Goal: Task Accomplishment & Management: Use online tool/utility

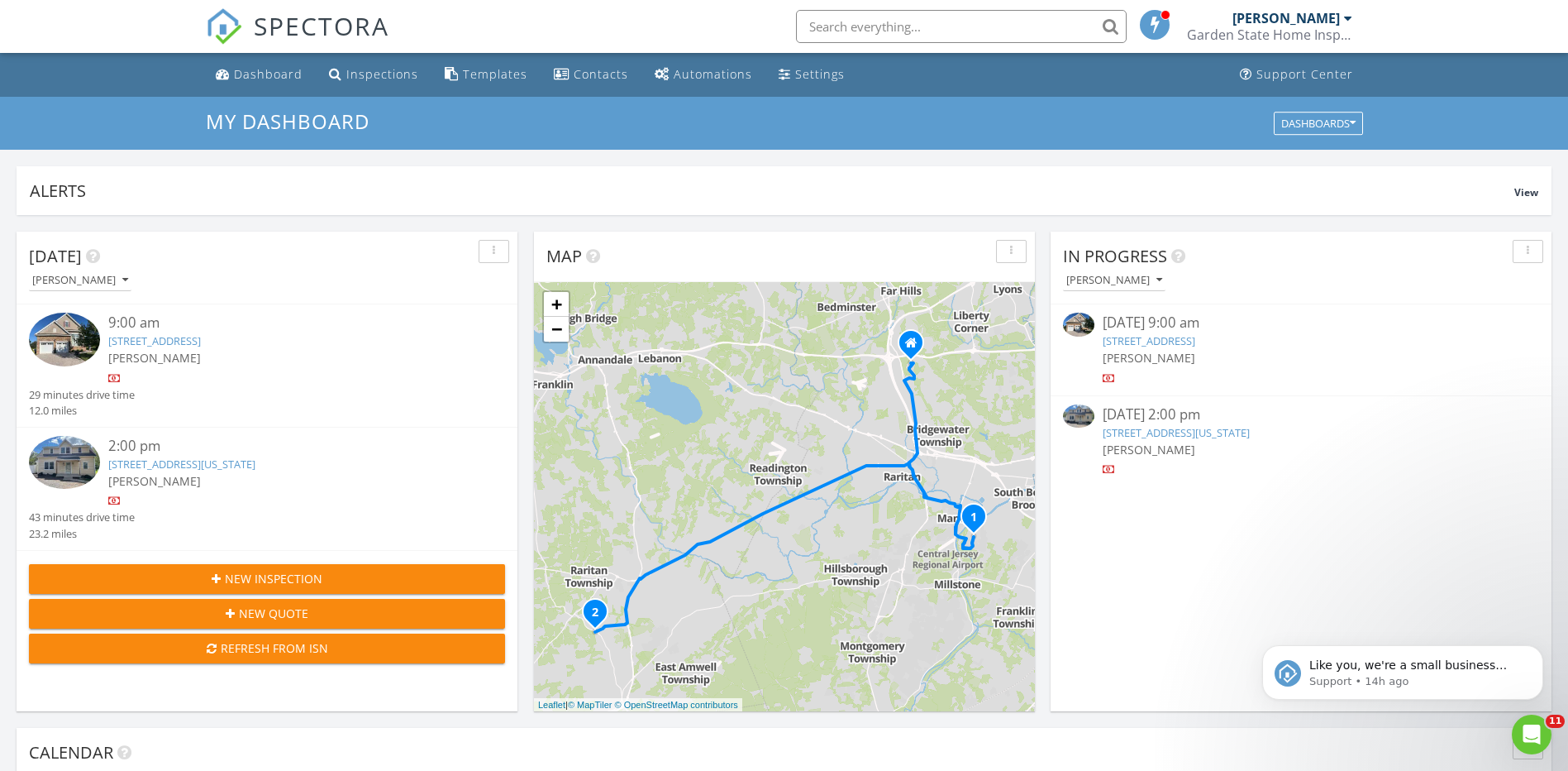
scroll to position [1531, 1594]
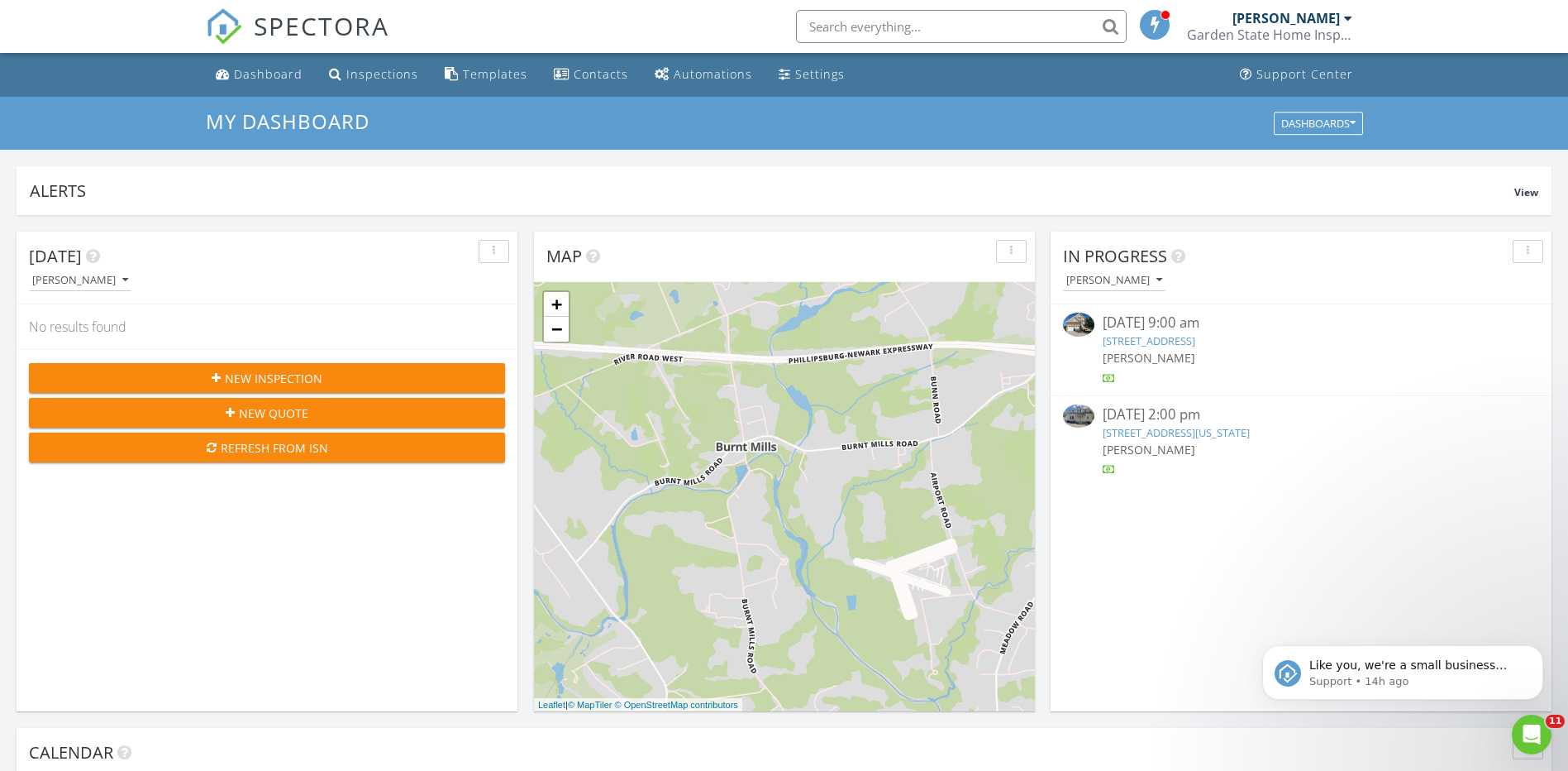
click at [1195, 338] on link "79 Constitution Way, Franklin Township, NJ 08873" at bounding box center [1149, 341] width 93 height 15
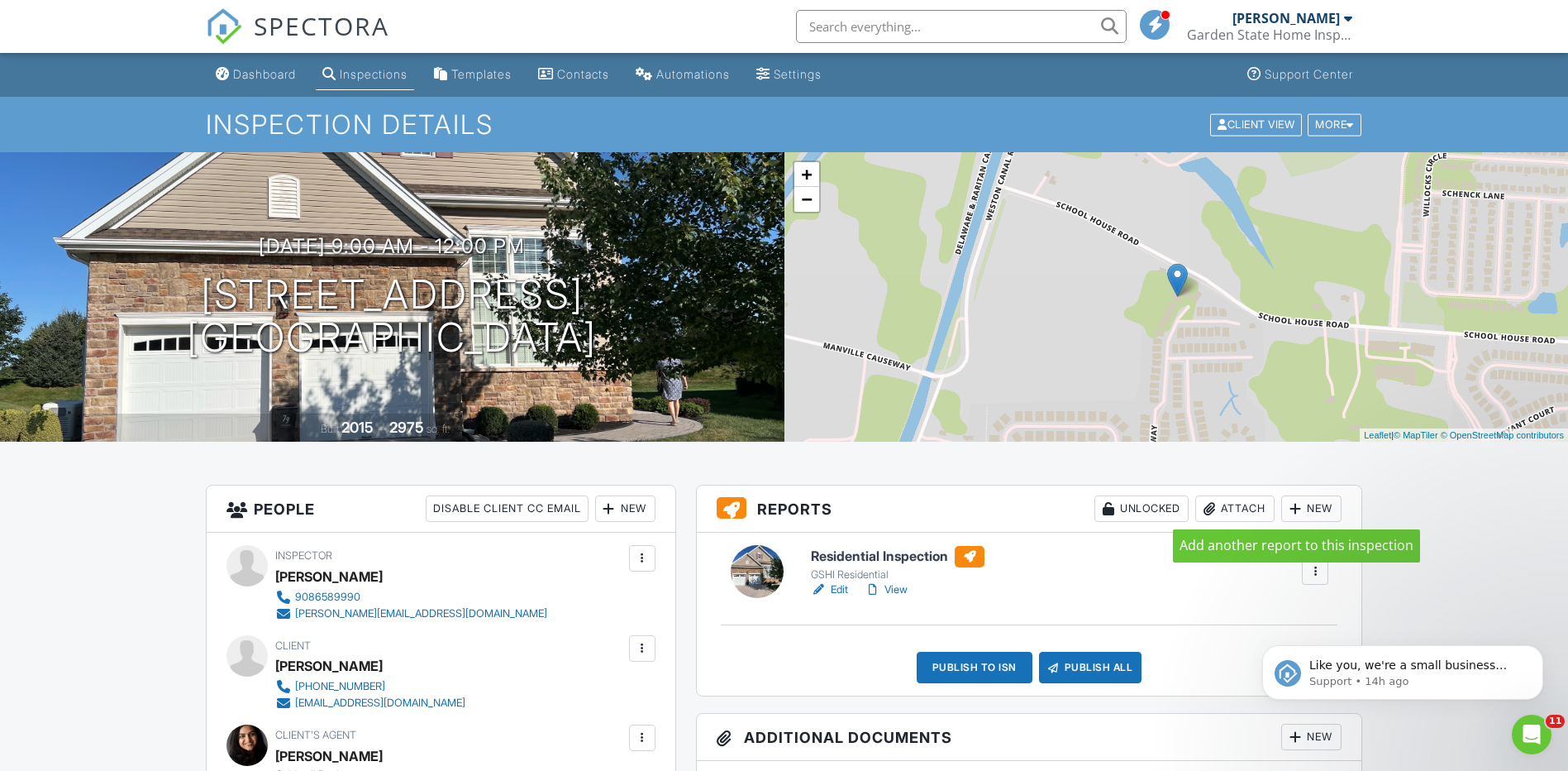
click at [1293, 506] on div at bounding box center [1295, 508] width 16 height 16
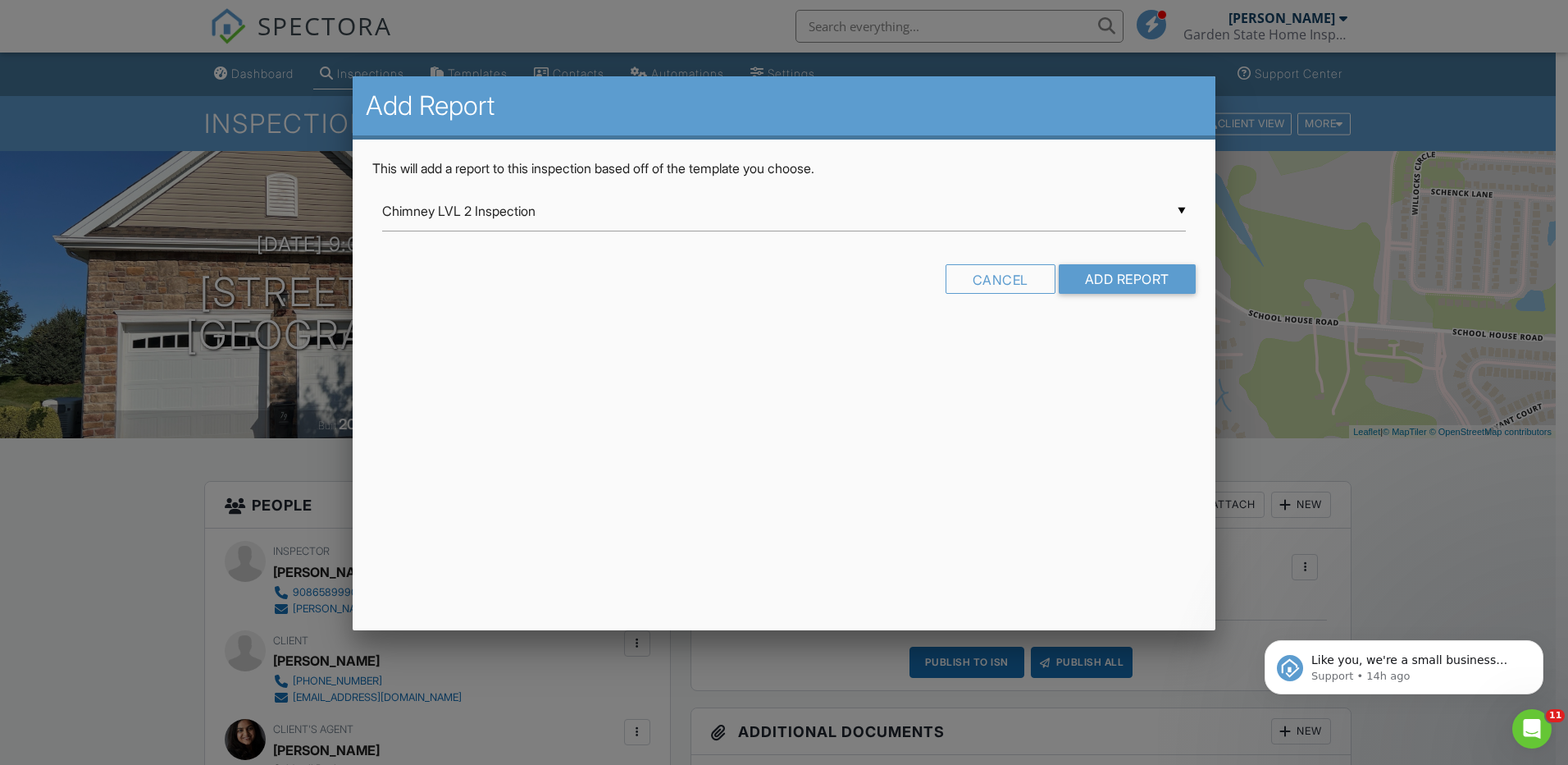
click at [1180, 213] on div "▼ Chimney LVL 2 Inspection Chimney LVL 2 Inspection GSHI Commercial Inspection …" at bounding box center [784, 211] width 803 height 41
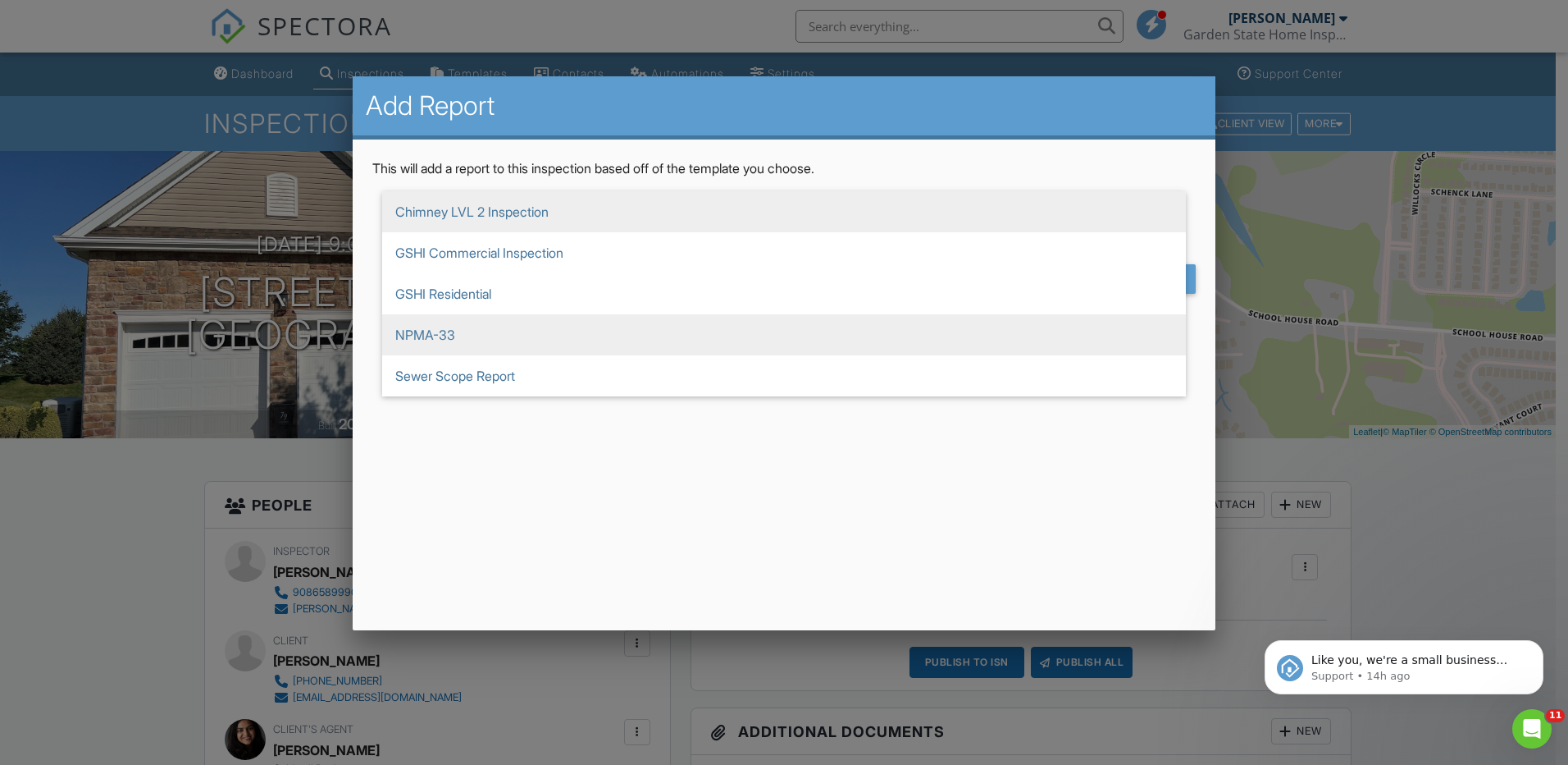
click at [575, 343] on span "NPMA-33" at bounding box center [784, 334] width 803 height 41
type input "NPMA-33"
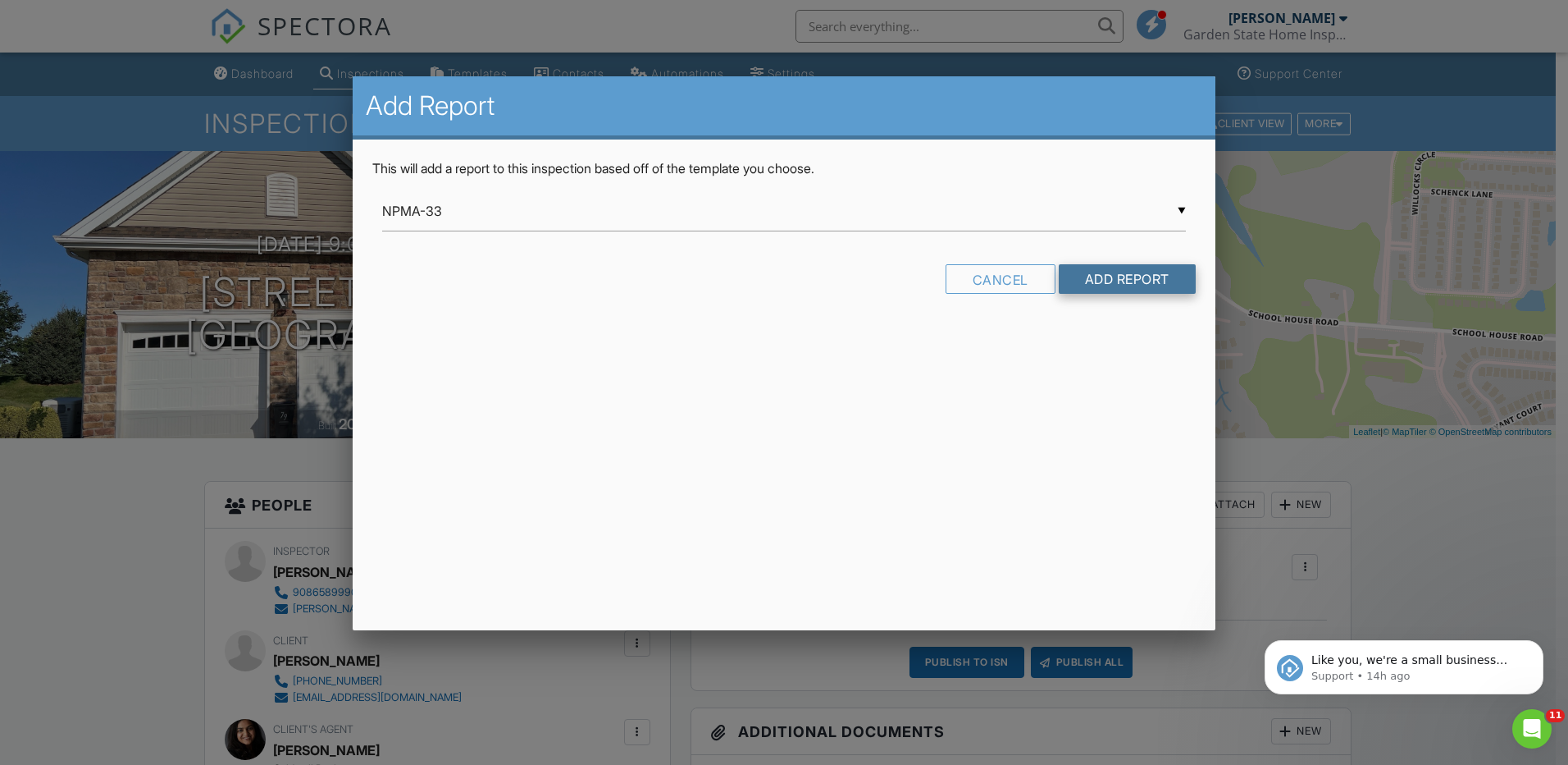
click at [1096, 280] on input "Add Report" at bounding box center [1127, 279] width 137 height 30
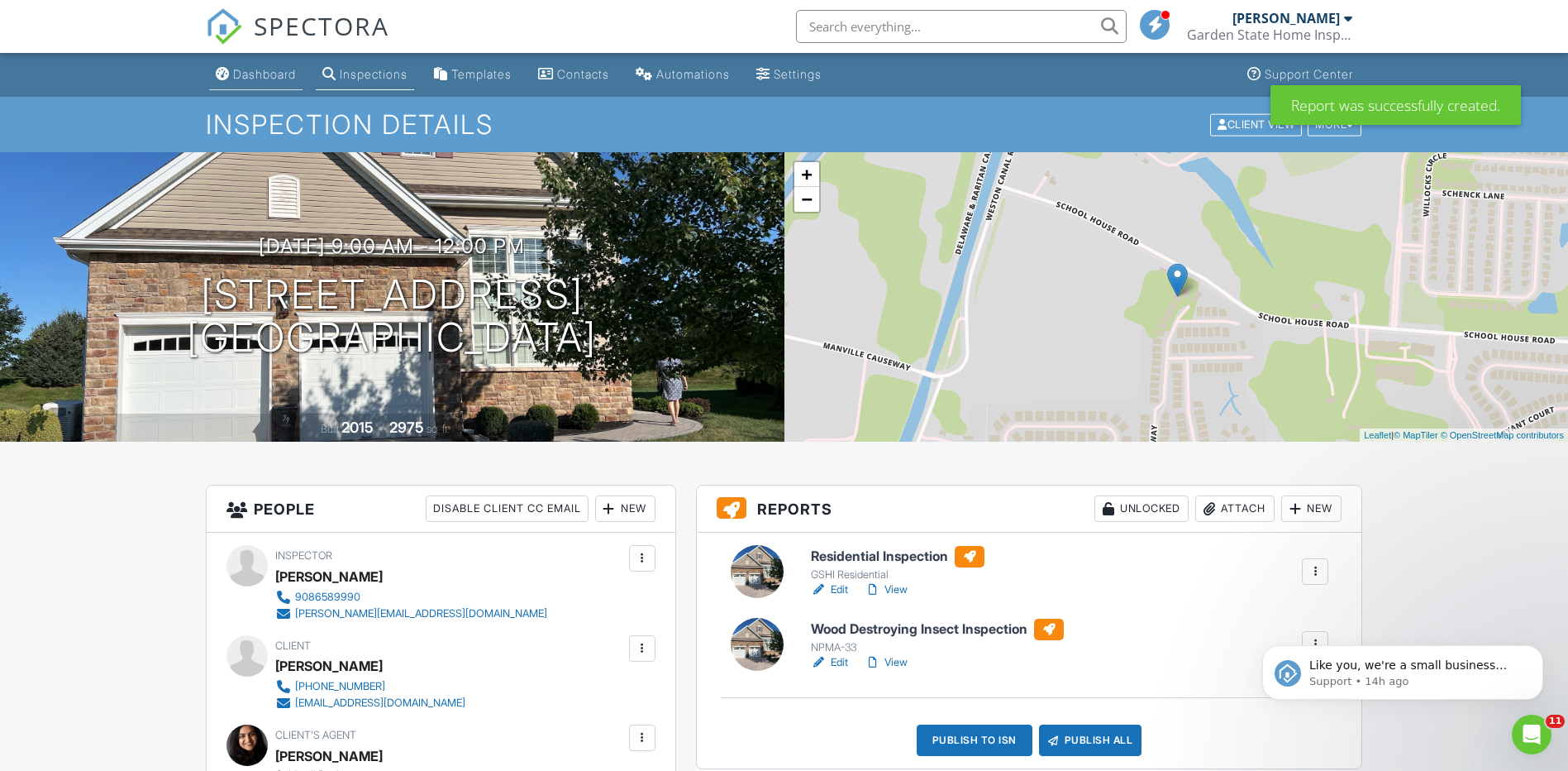
click at [244, 75] on div "Dashboard" at bounding box center [264, 74] width 63 height 14
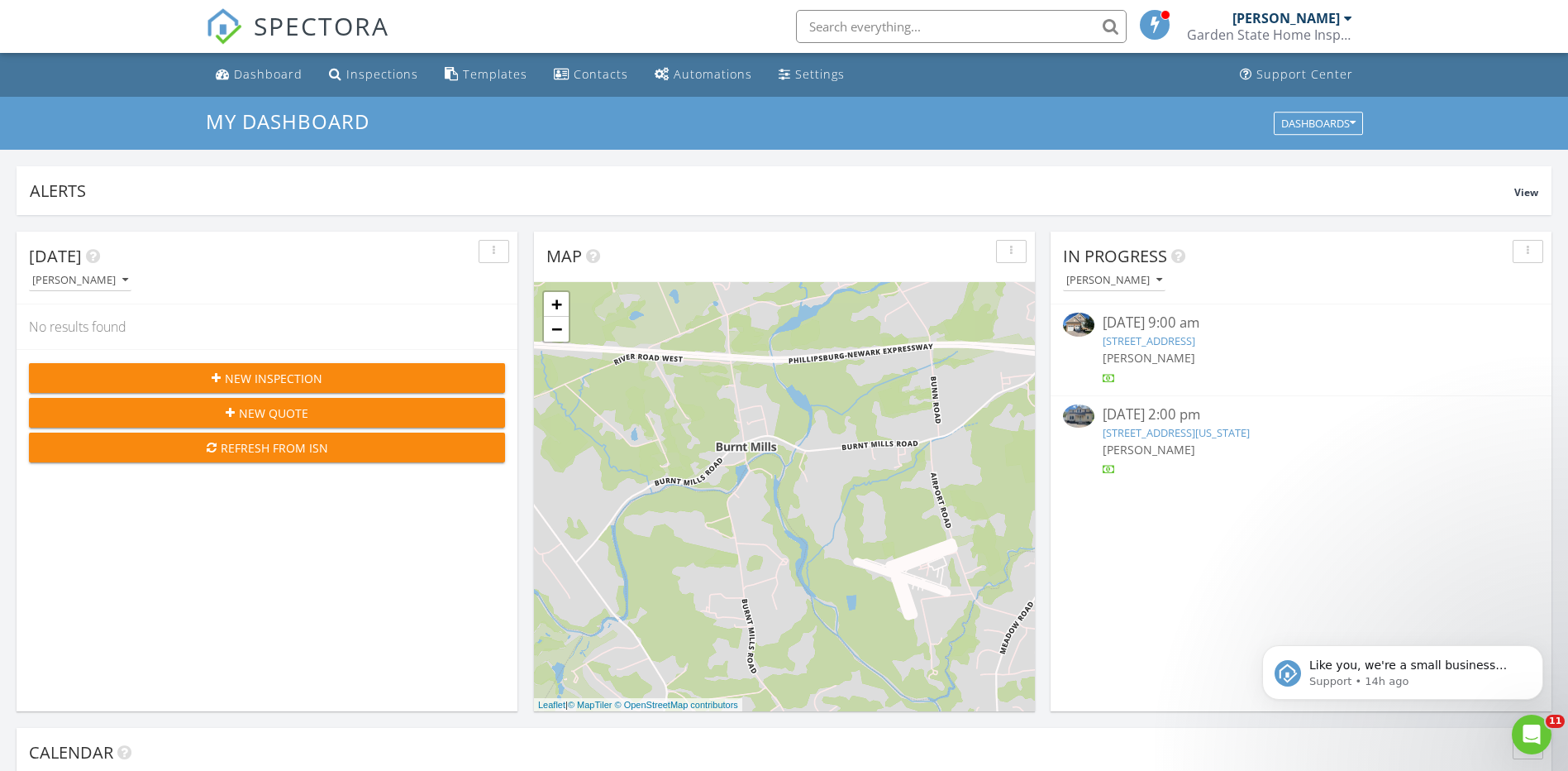
click at [1193, 337] on link "79 Constitution Way, Franklin Township, NJ 08873" at bounding box center [1149, 341] width 93 height 15
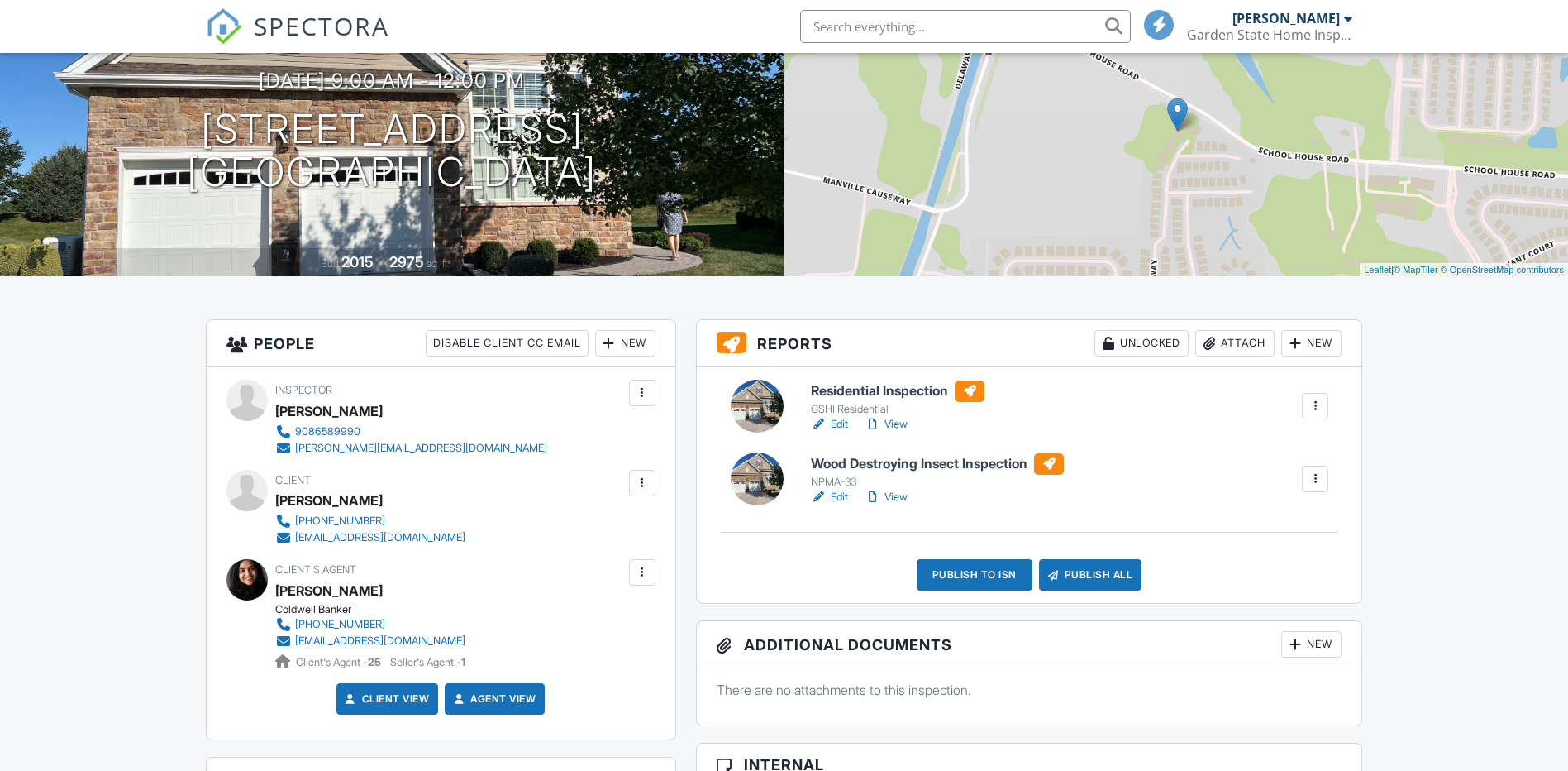
click at [843, 498] on link "Edit" at bounding box center [829, 497] width 37 height 16
drag, startPoint x: 0, startPoint y: 0, endPoint x: 897, endPoint y: 424, distance: 992.2
click at [897, 424] on link "View" at bounding box center [885, 424] width 43 height 16
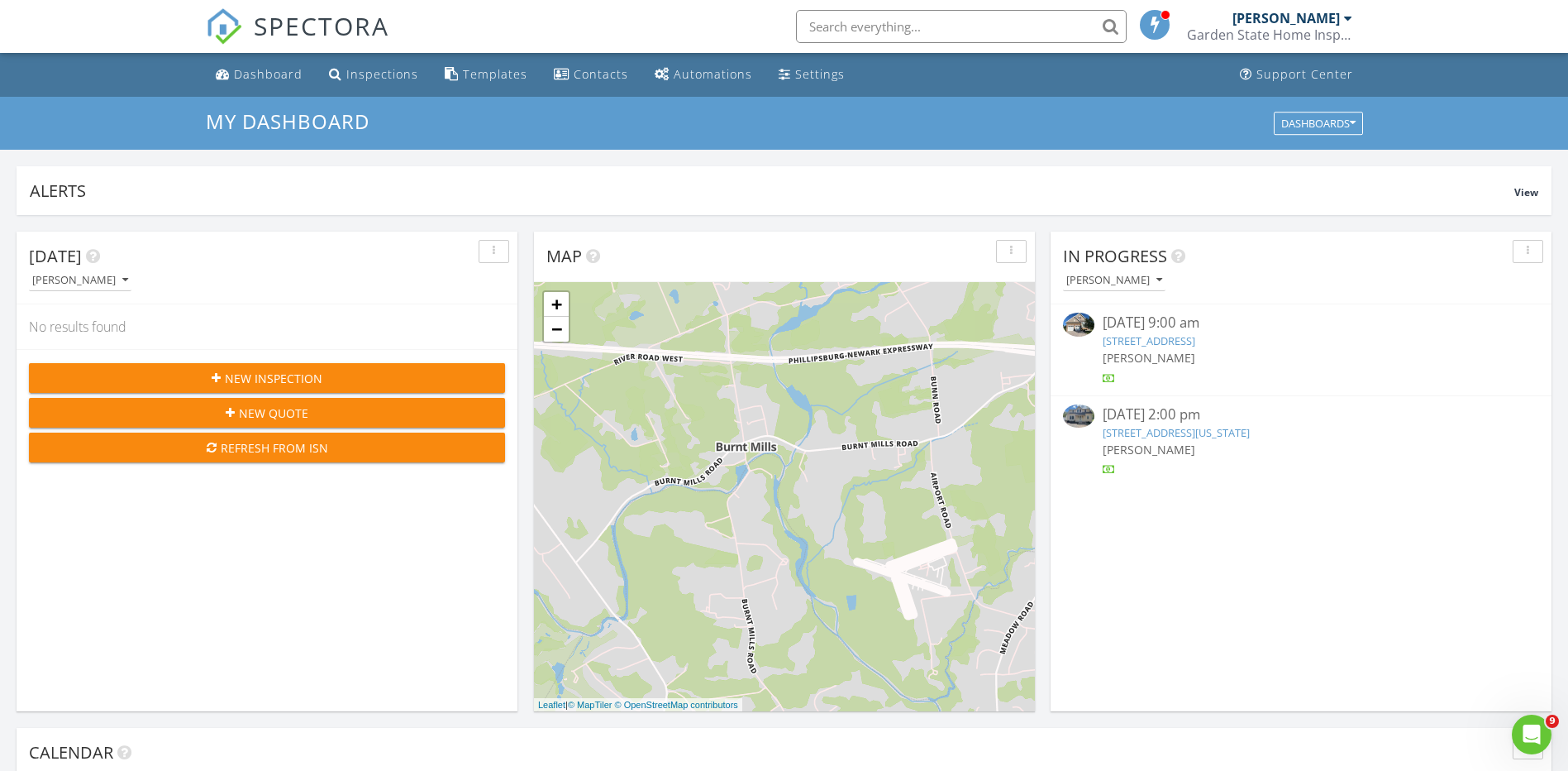
click at [1247, 435] on link "[STREET_ADDRESS][US_STATE]" at bounding box center [1176, 432] width 147 height 15
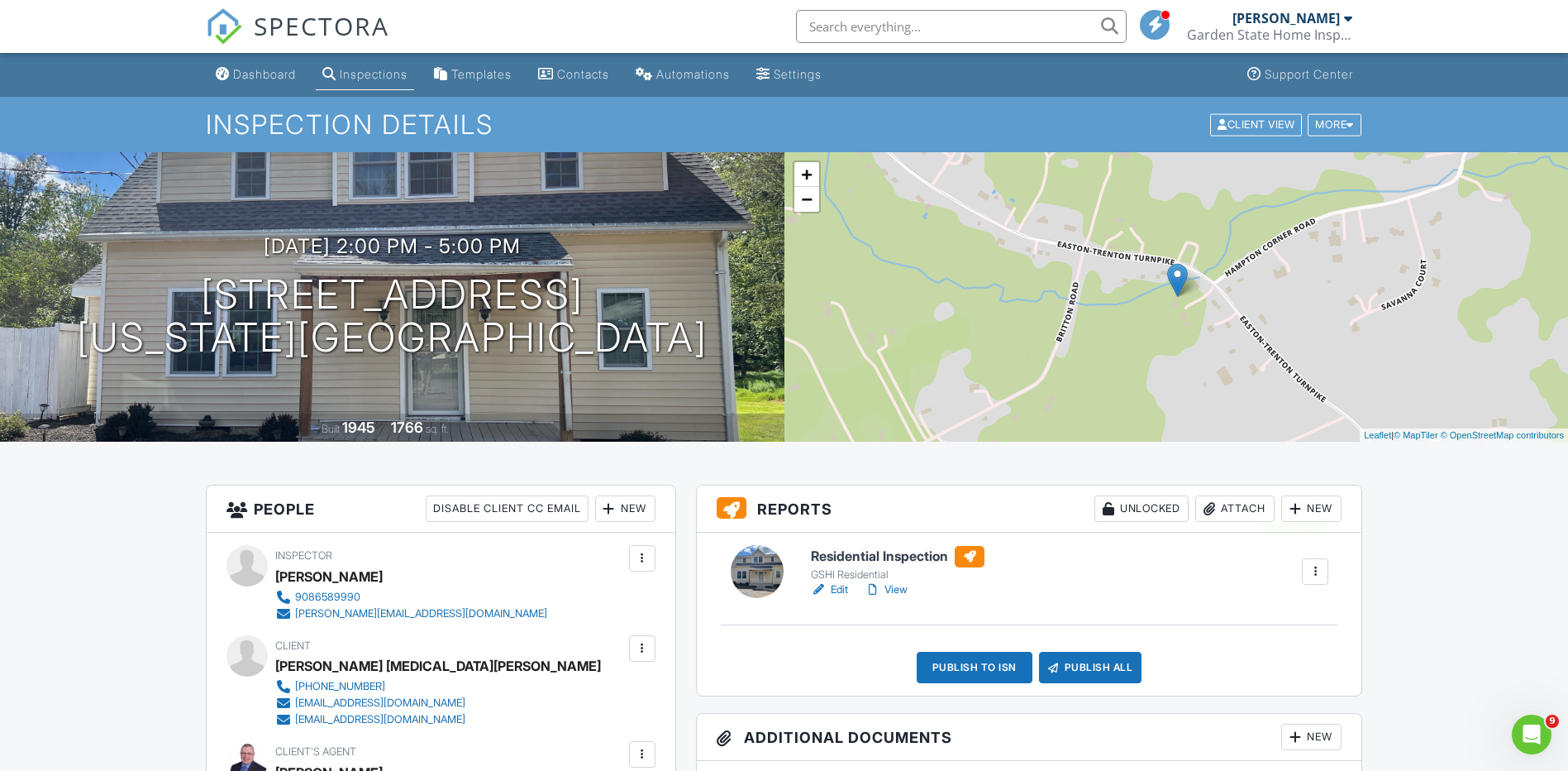
click at [1300, 506] on div at bounding box center [1295, 508] width 16 height 16
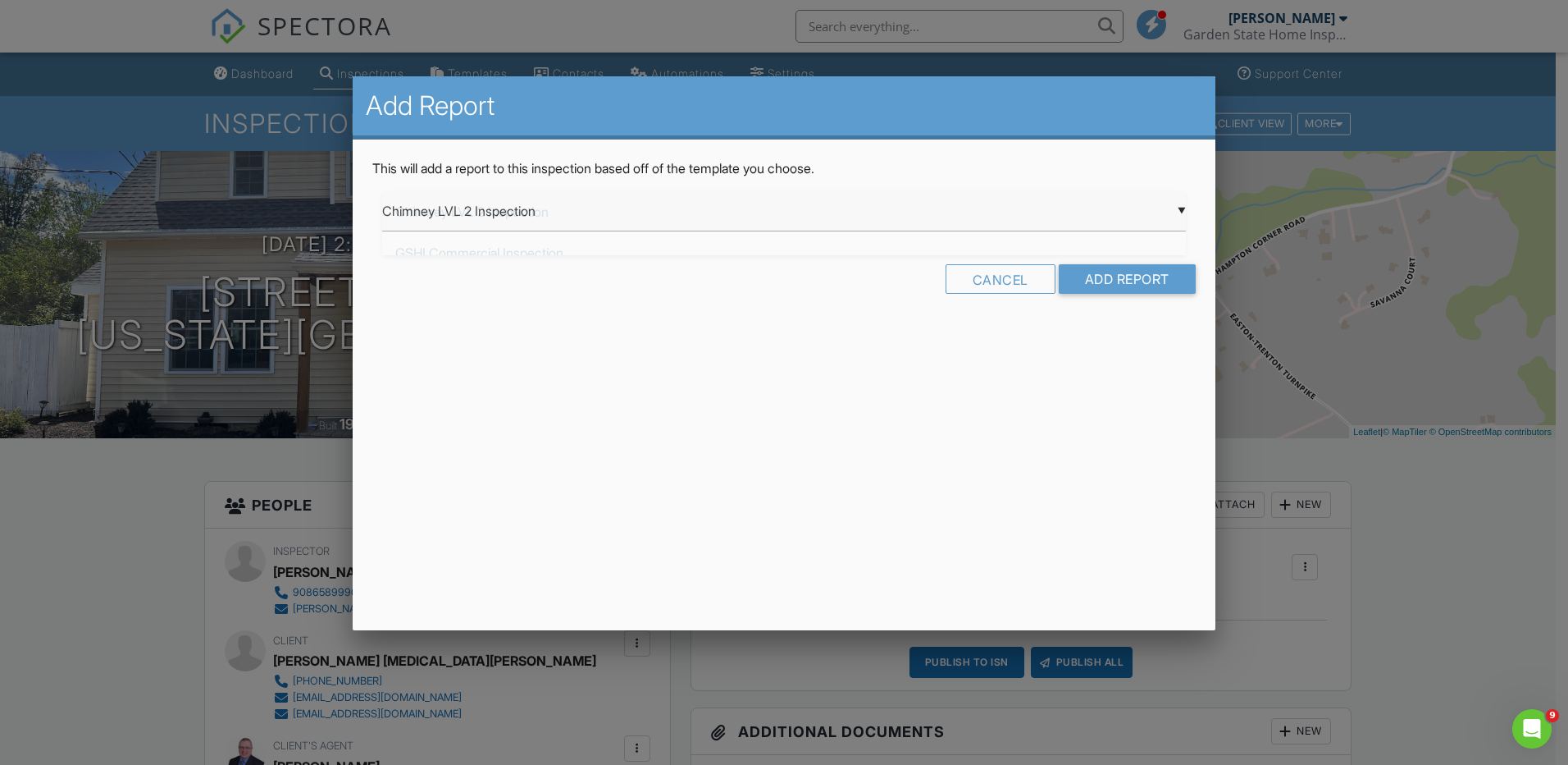
click at [1183, 208] on div "▼ Chimney LVL 2 Inspection Chimney LVL 2 Inspection GSHI Commercial Inspection …" at bounding box center [784, 211] width 803 height 41
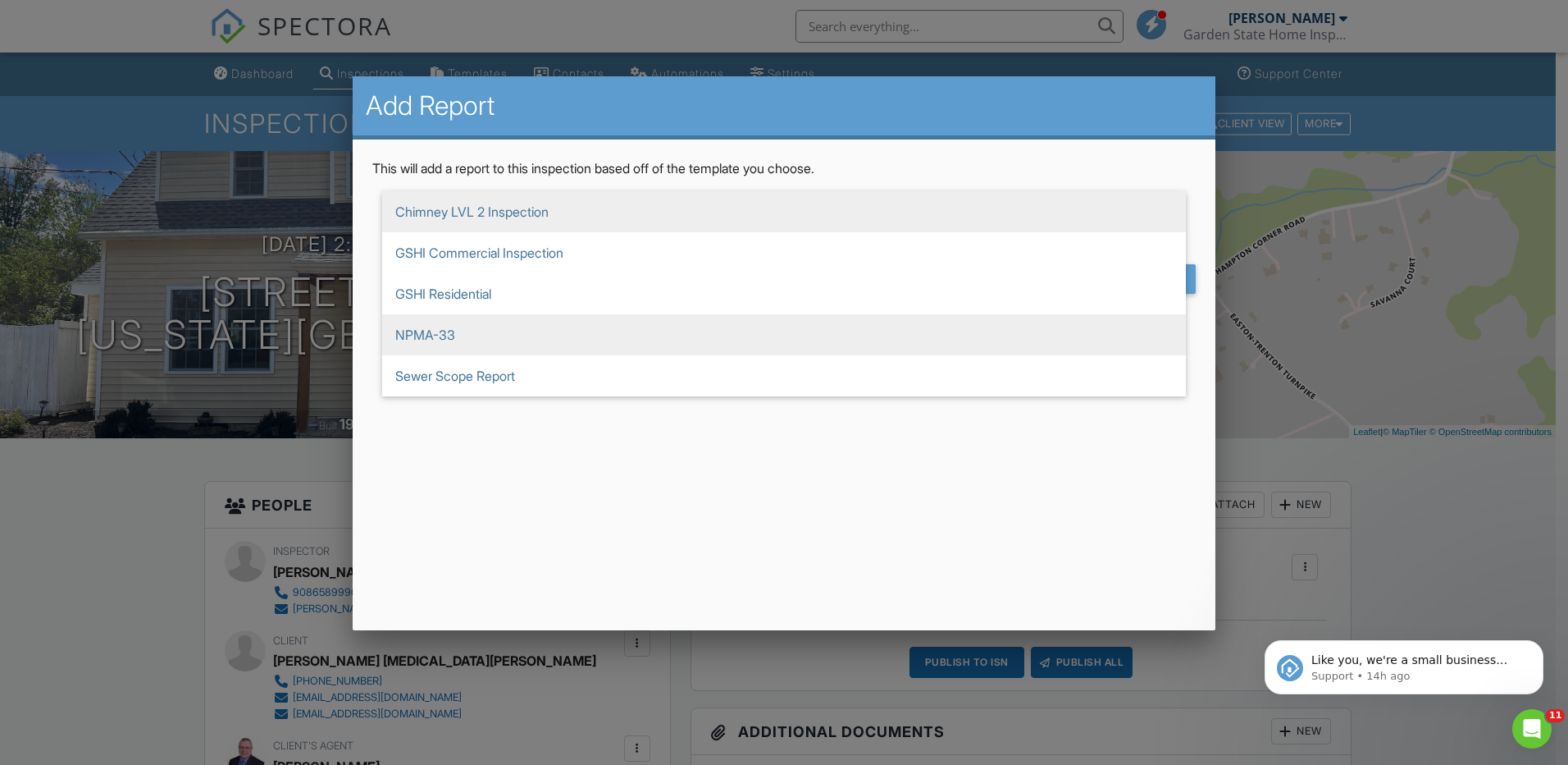
click at [499, 334] on span "NPMA-33" at bounding box center [784, 334] width 803 height 41
type input "NPMA-33"
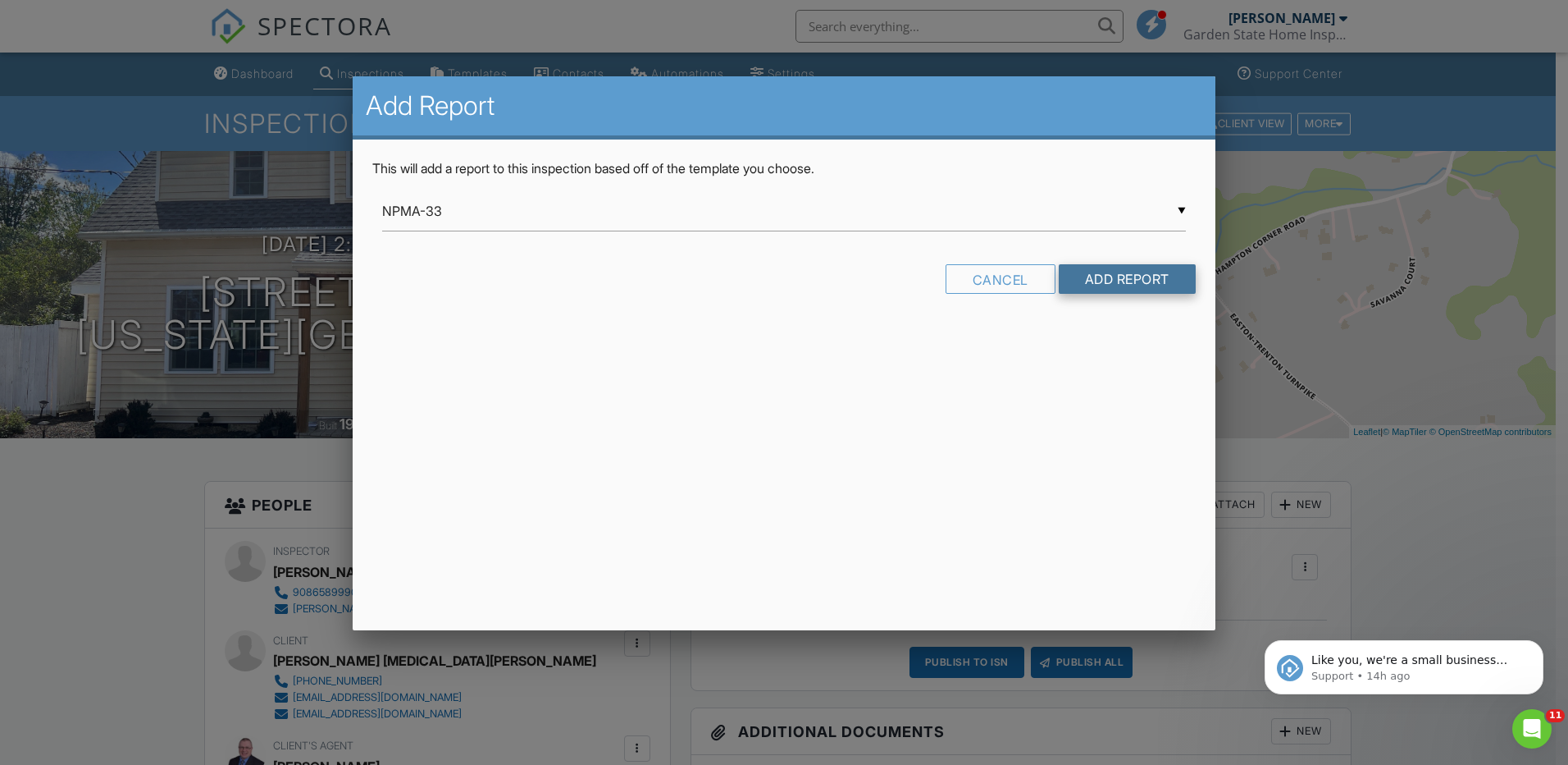
click at [1113, 280] on input "Add Report" at bounding box center [1127, 279] width 137 height 30
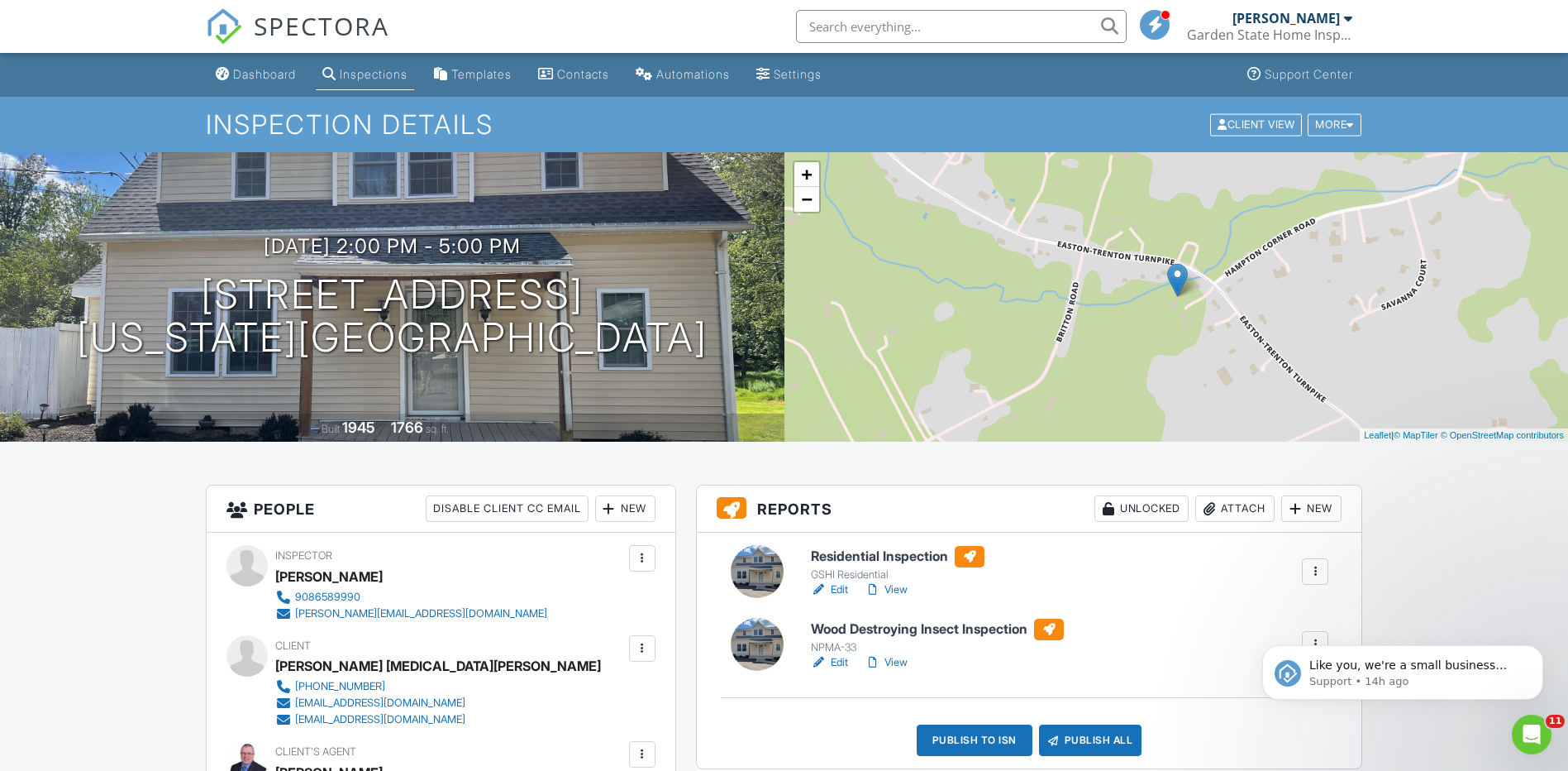
click at [895, 589] on link "View" at bounding box center [885, 589] width 43 height 16
click at [1249, 504] on div "Attach" at bounding box center [1234, 508] width 79 height 26
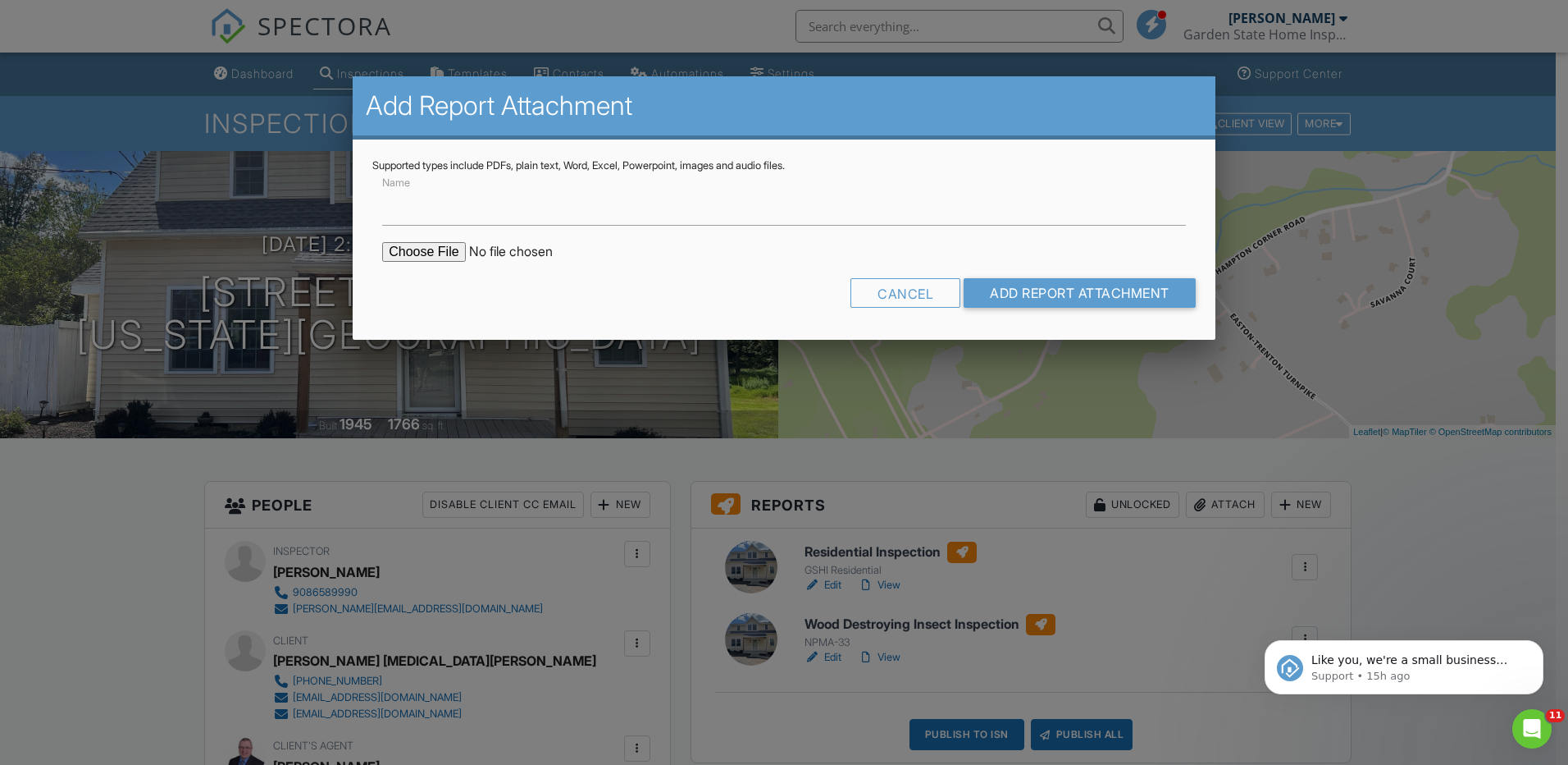
click at [447, 244] on input "file" at bounding box center [521, 252] width 279 height 20
type input "C:\fakepath\Rudy Tank Sweep Summary.docx.pdf"
click at [1110, 289] on input "Add Report Attachment" at bounding box center [1079, 292] width 232 height 30
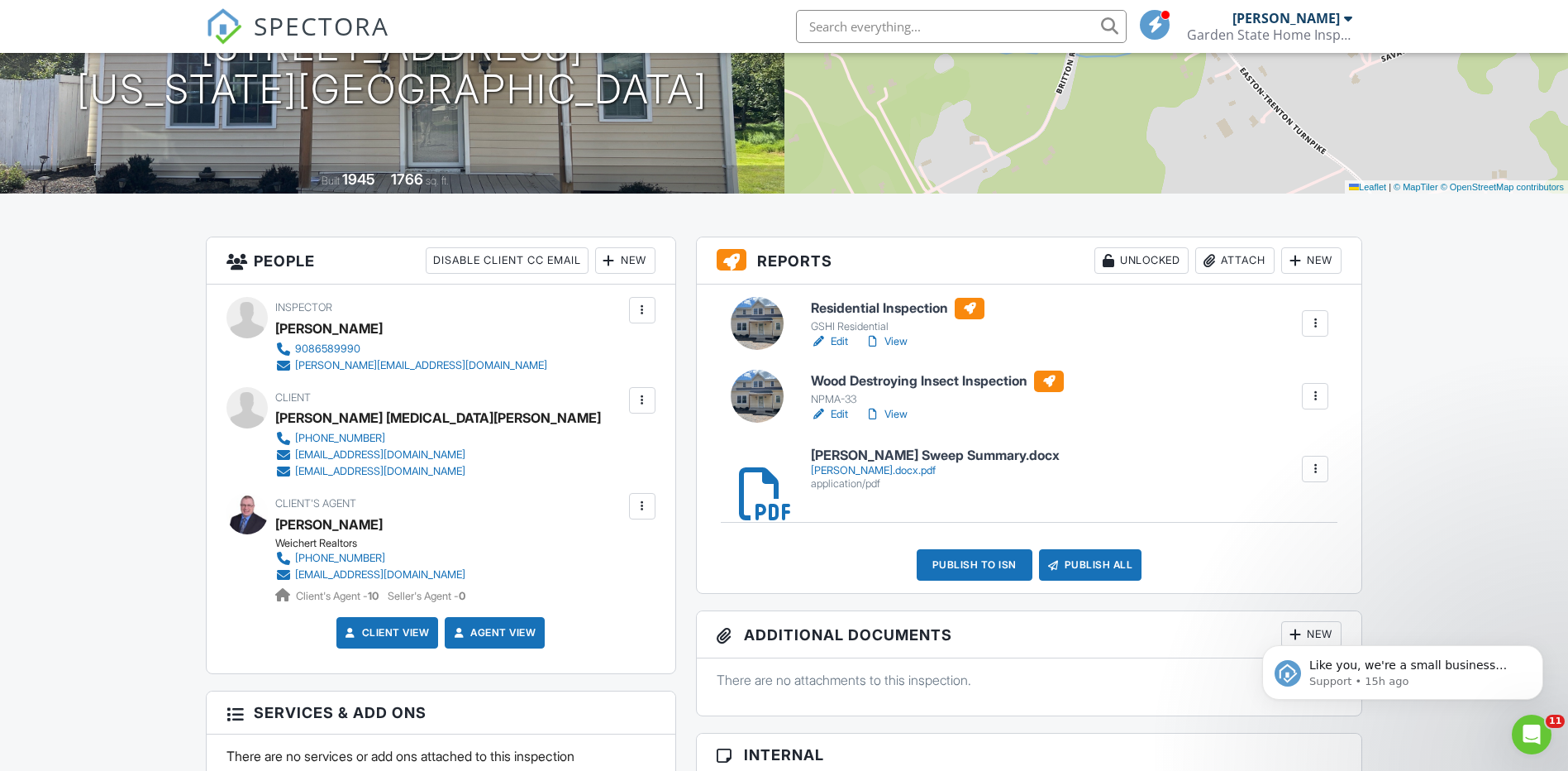
click at [834, 410] on link "Edit" at bounding box center [829, 415] width 37 height 16
